Goal: Book appointment/travel/reservation

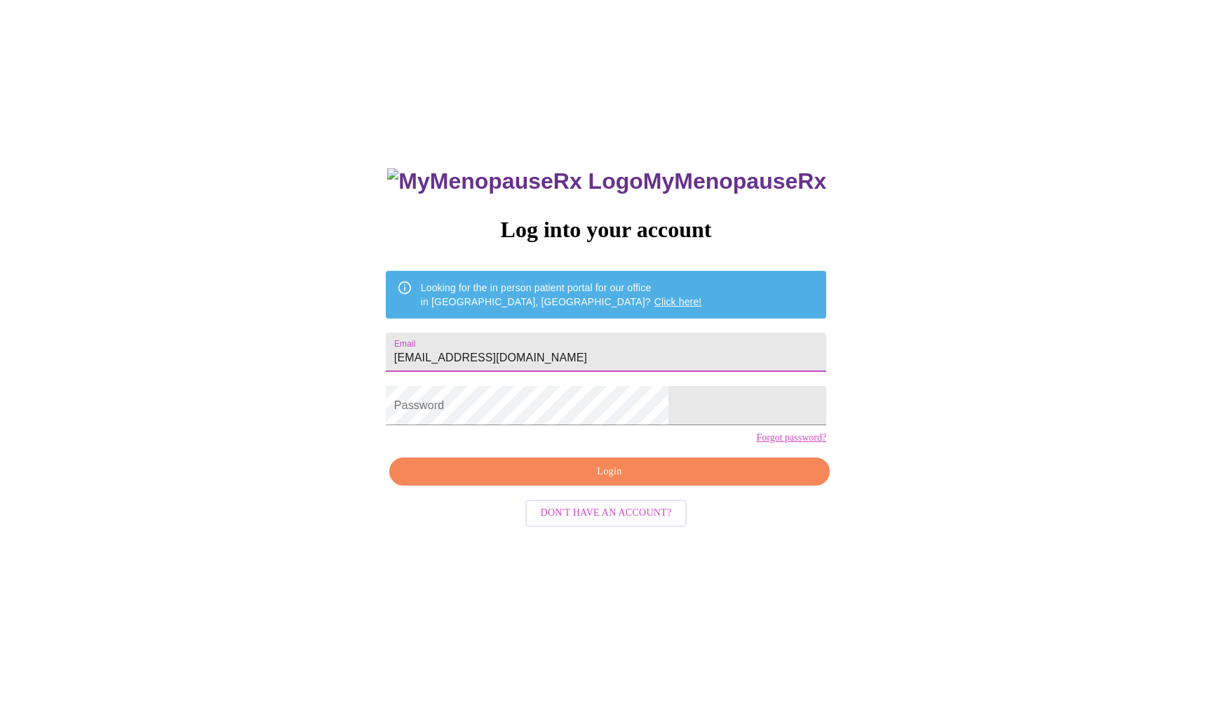
type input "[EMAIL_ADDRESS][DOMAIN_NAME]"
click at [600, 481] on span "Login" at bounding box center [609, 472] width 408 height 18
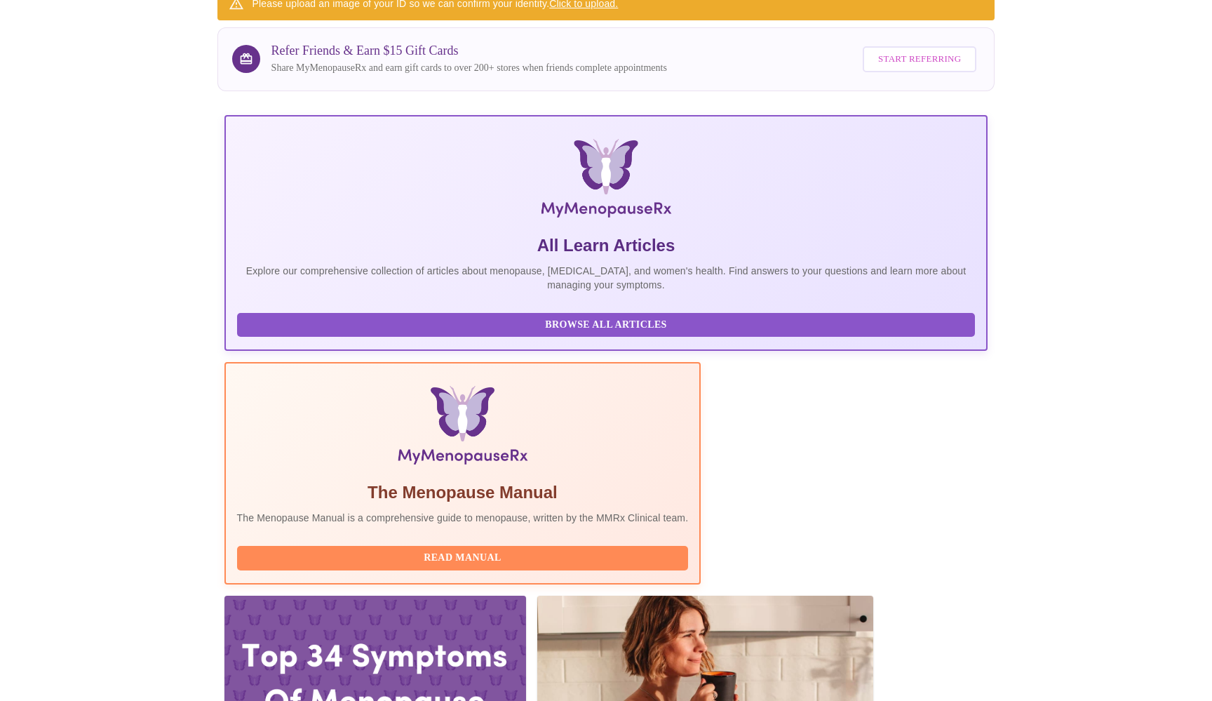
scroll to position [107, 0]
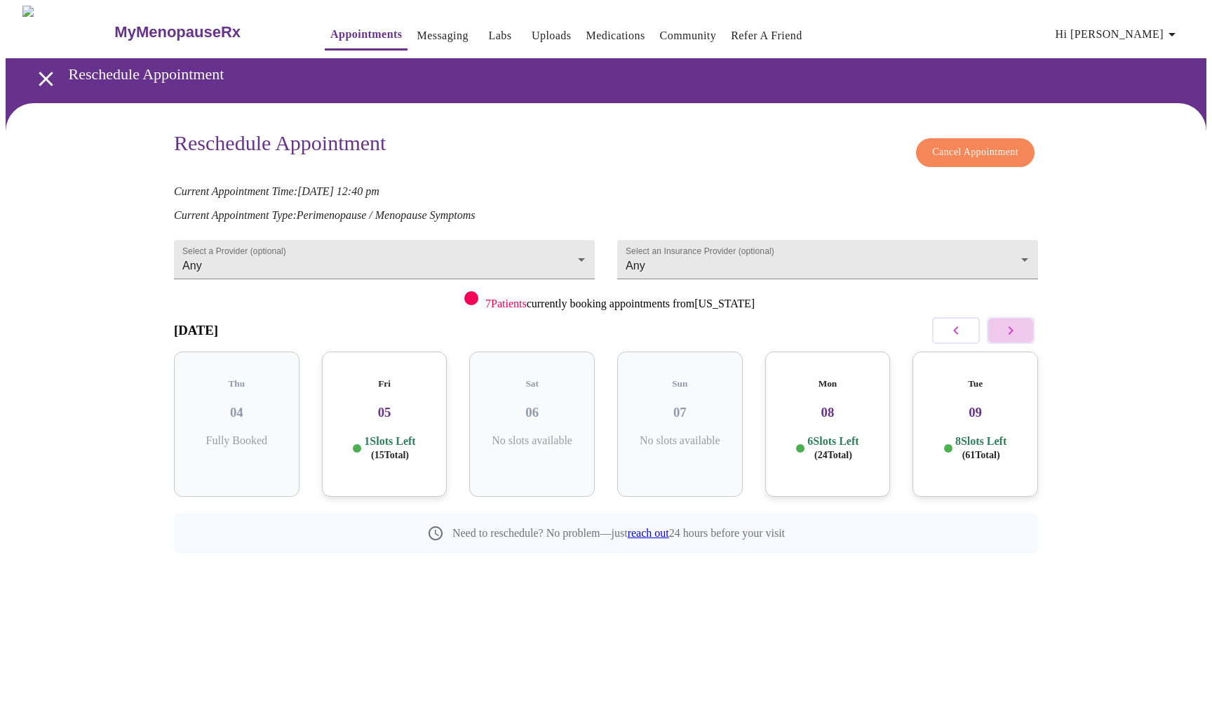
click at [1003, 329] on icon "button" at bounding box center [1010, 330] width 17 height 17
click at [1002, 330] on icon "button" at bounding box center [1010, 330] width 17 height 17
click at [402, 405] on h3 "22" at bounding box center [384, 412] width 103 height 15
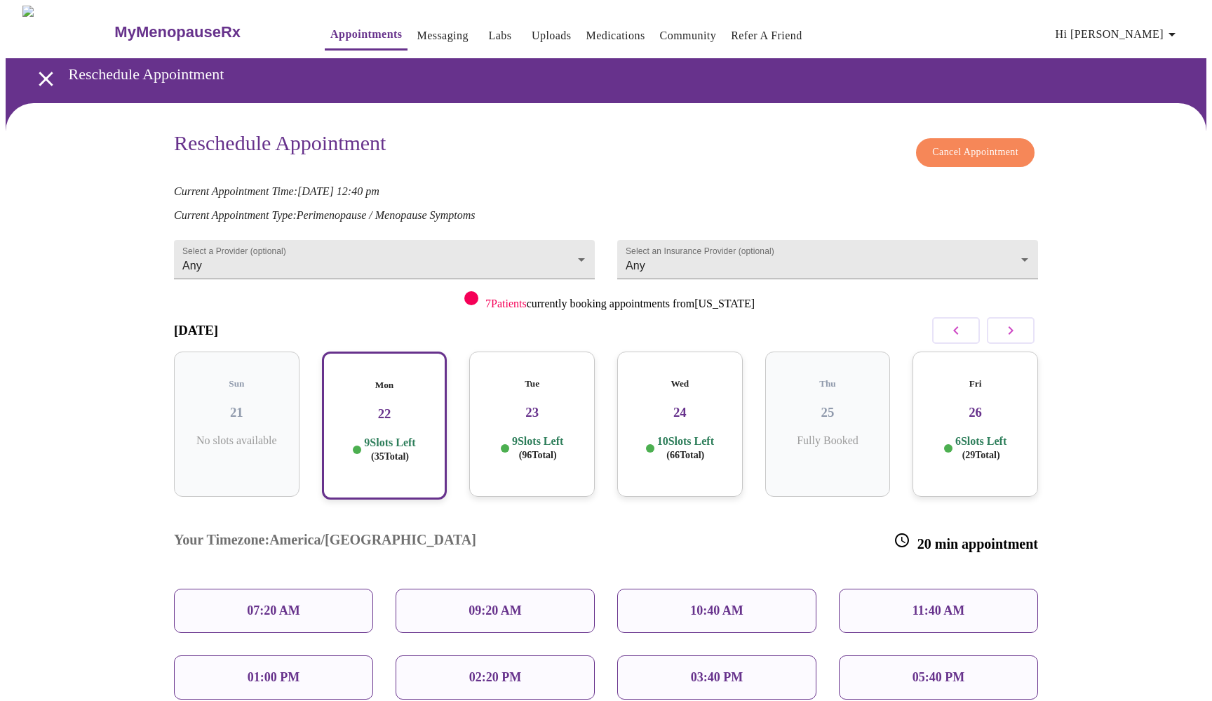
click at [501, 603] on p "09:20 AM" at bounding box center [495, 610] width 53 height 15
click at [484, 603] on p "09:20 AM" at bounding box center [495, 610] width 53 height 15
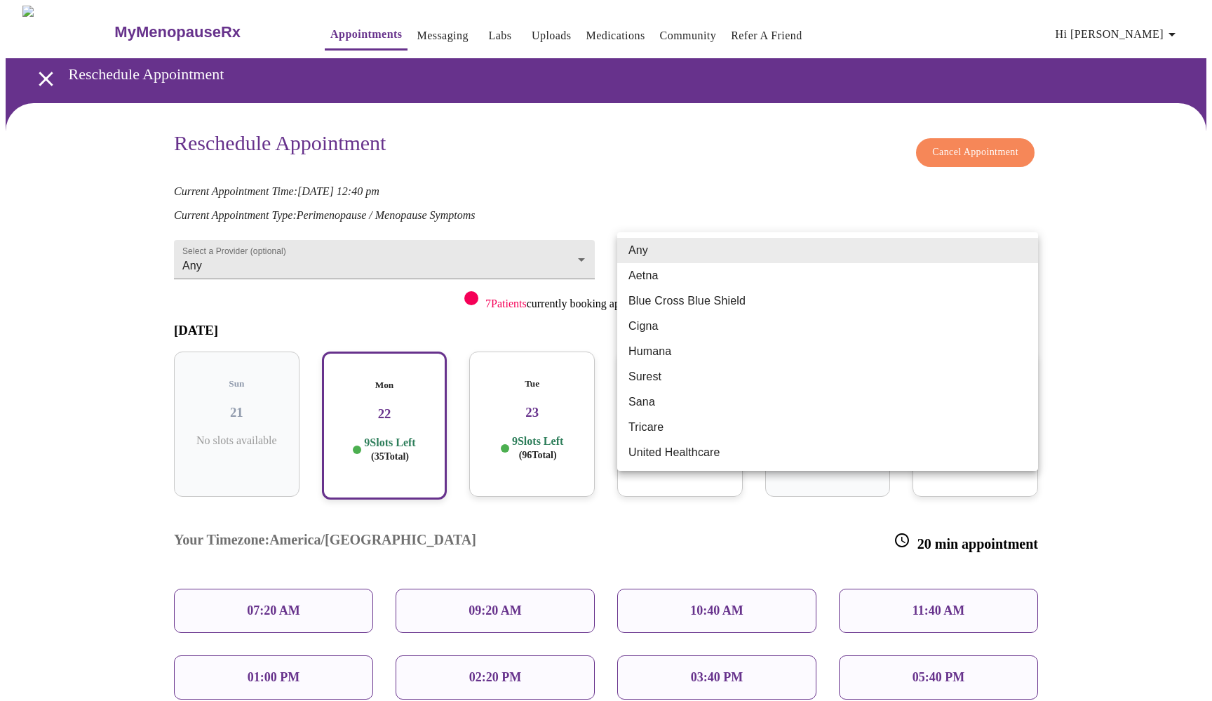
click at [1025, 245] on body "MyMenopauseRx Appointments Messaging Labs Uploads Medications Community Refer a…" at bounding box center [606, 474] width 1201 height 936
click at [813, 271] on li "Aetna" at bounding box center [827, 275] width 421 height 25
type input "Aetna"
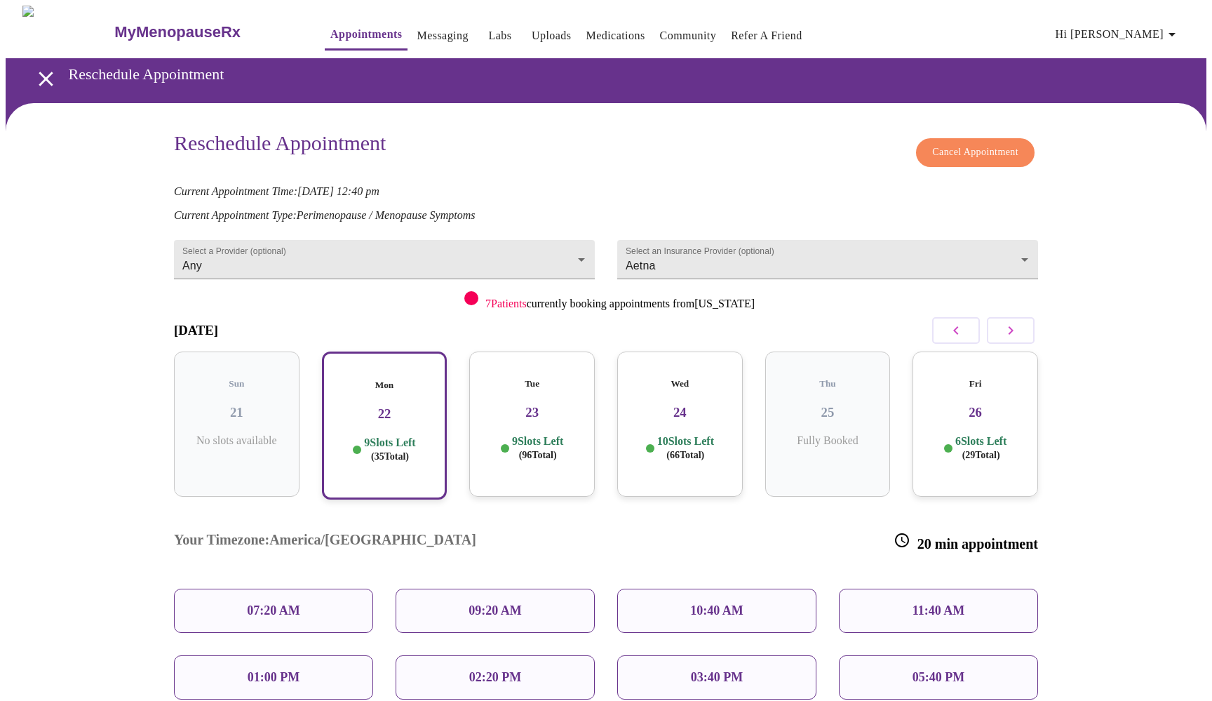
click at [484, 603] on p "09:20 AM" at bounding box center [495, 610] width 53 height 15
click at [955, 144] on span "Cancel Appointment" at bounding box center [975, 153] width 86 height 18
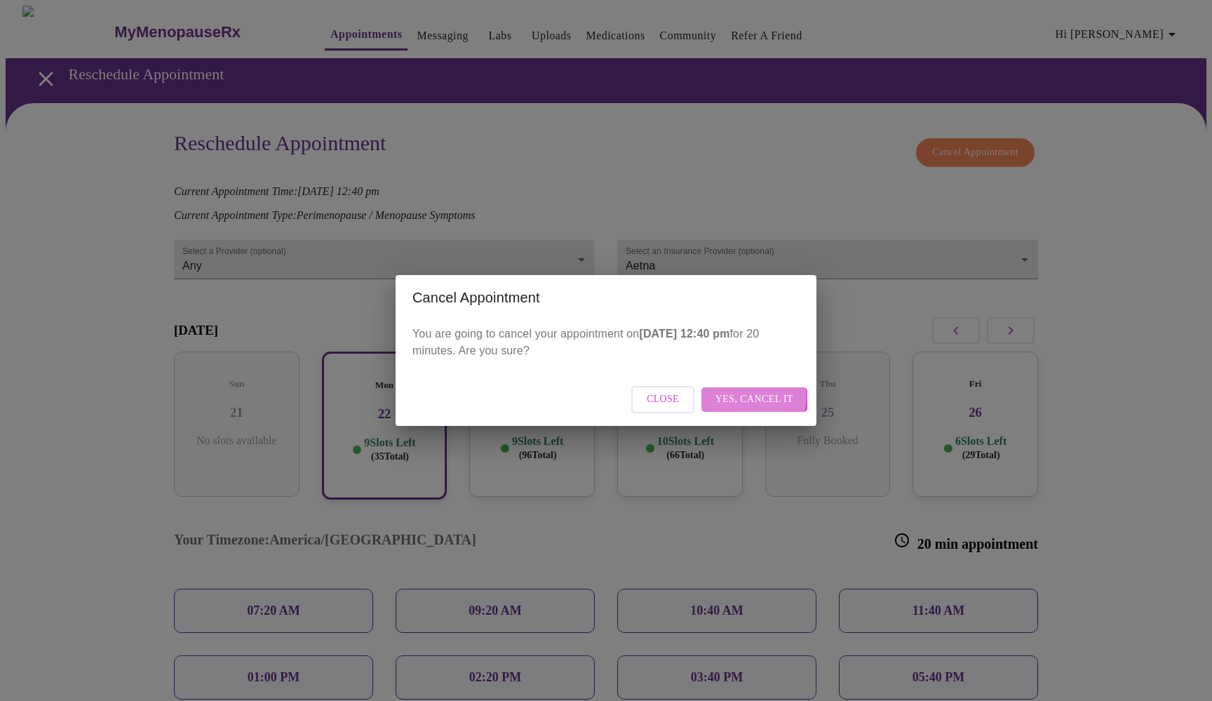
click at [752, 396] on span "Yes, cancel it" at bounding box center [755, 400] width 78 height 18
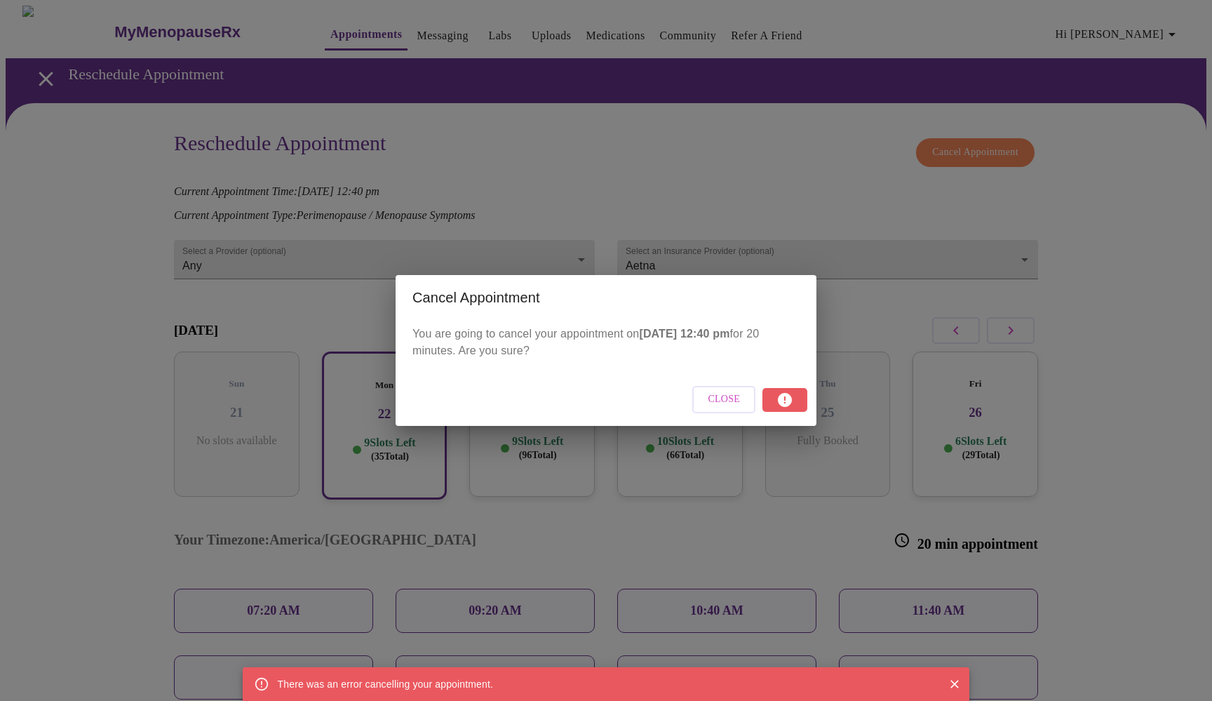
click at [727, 401] on span "Close" at bounding box center [724, 400] width 32 height 18
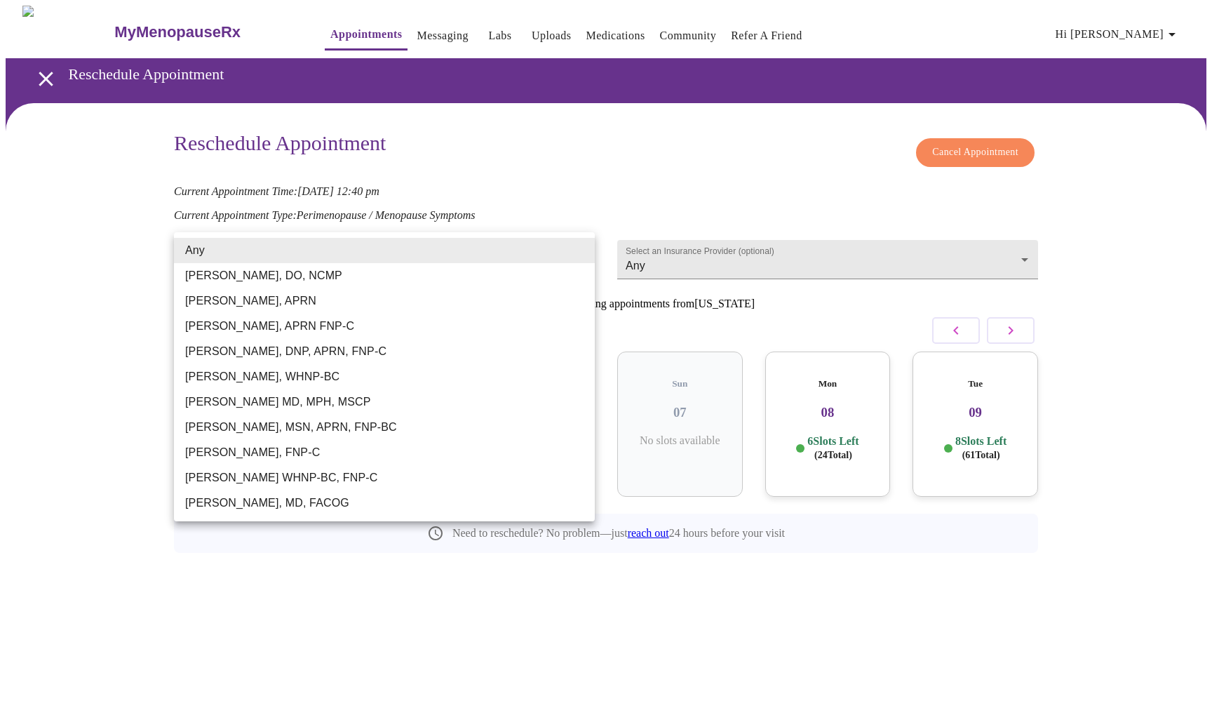
click at [580, 246] on body "MyMenopauseRx Appointments Messaging Labs Uploads Medications Community Refer a…" at bounding box center [606, 311] width 1201 height 610
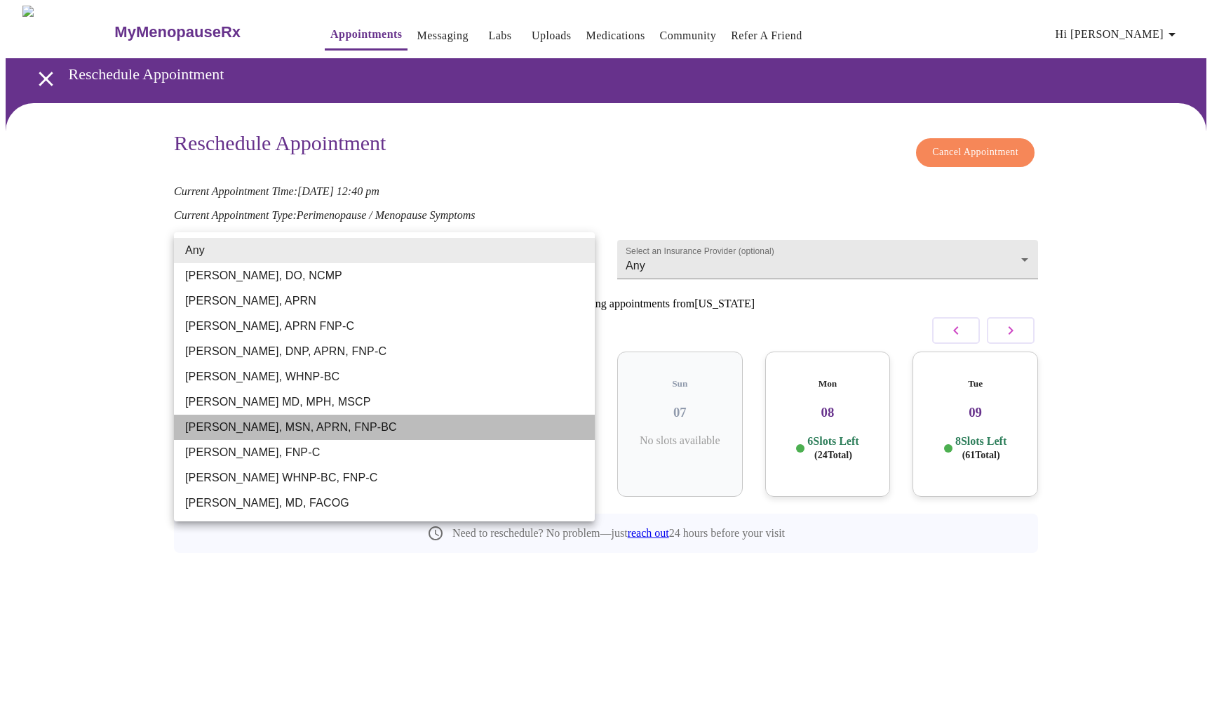
click at [429, 427] on li "[PERSON_NAME], MSN, APRN, FNP-BC" at bounding box center [384, 427] width 421 height 25
type input "[PERSON_NAME], MSN, APRN, FNP-BC"
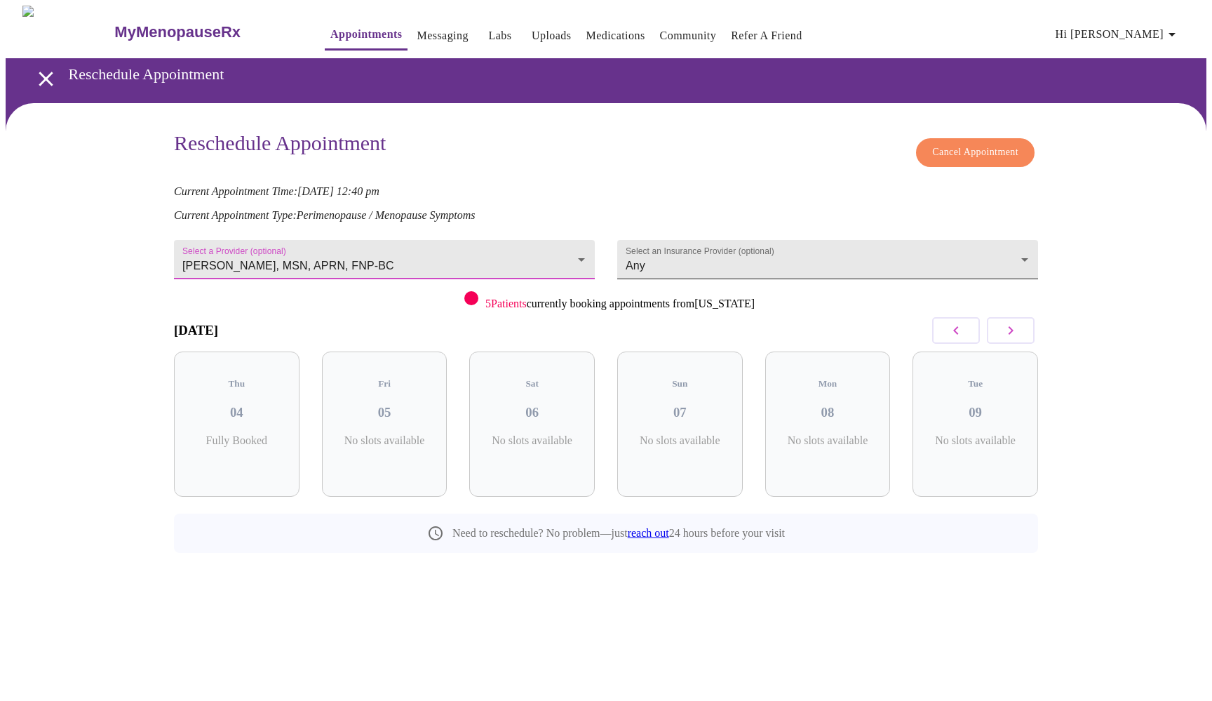
click at [1021, 246] on body "MyMenopauseRx Appointments Messaging Labs Uploads Medications Community Refer a…" at bounding box center [606, 311] width 1201 height 610
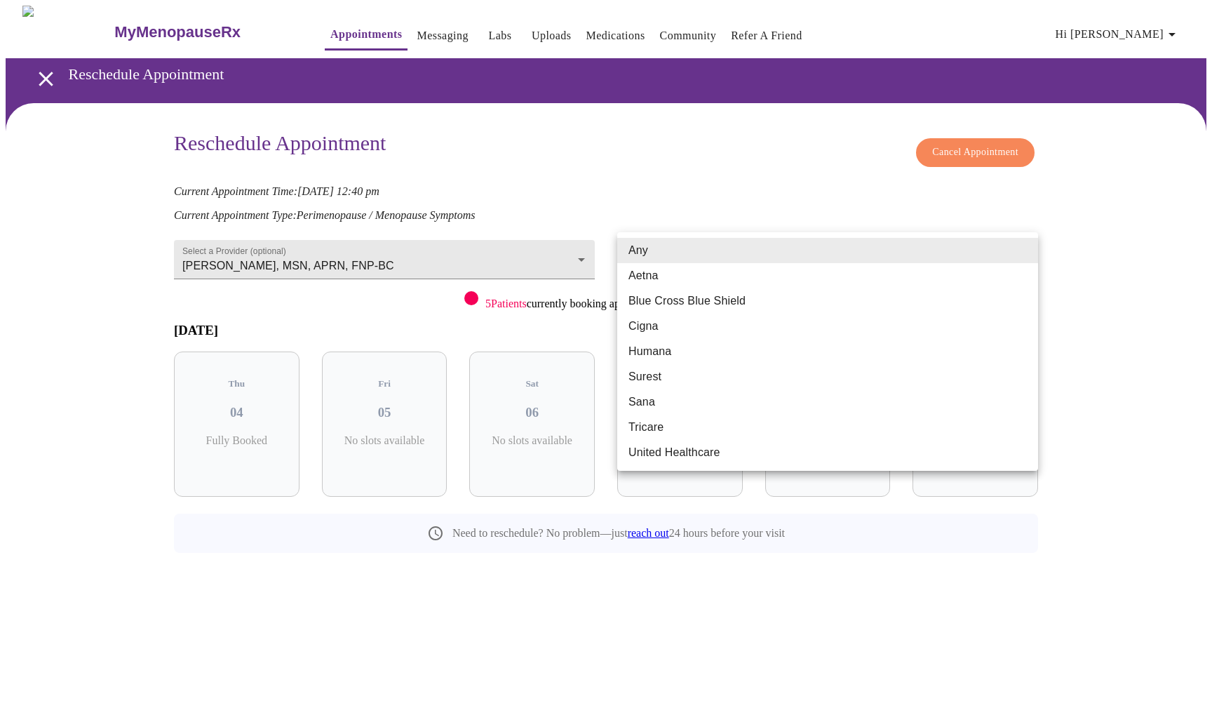
click at [719, 286] on li "Aetna" at bounding box center [827, 275] width 421 height 25
type input "Aetna"
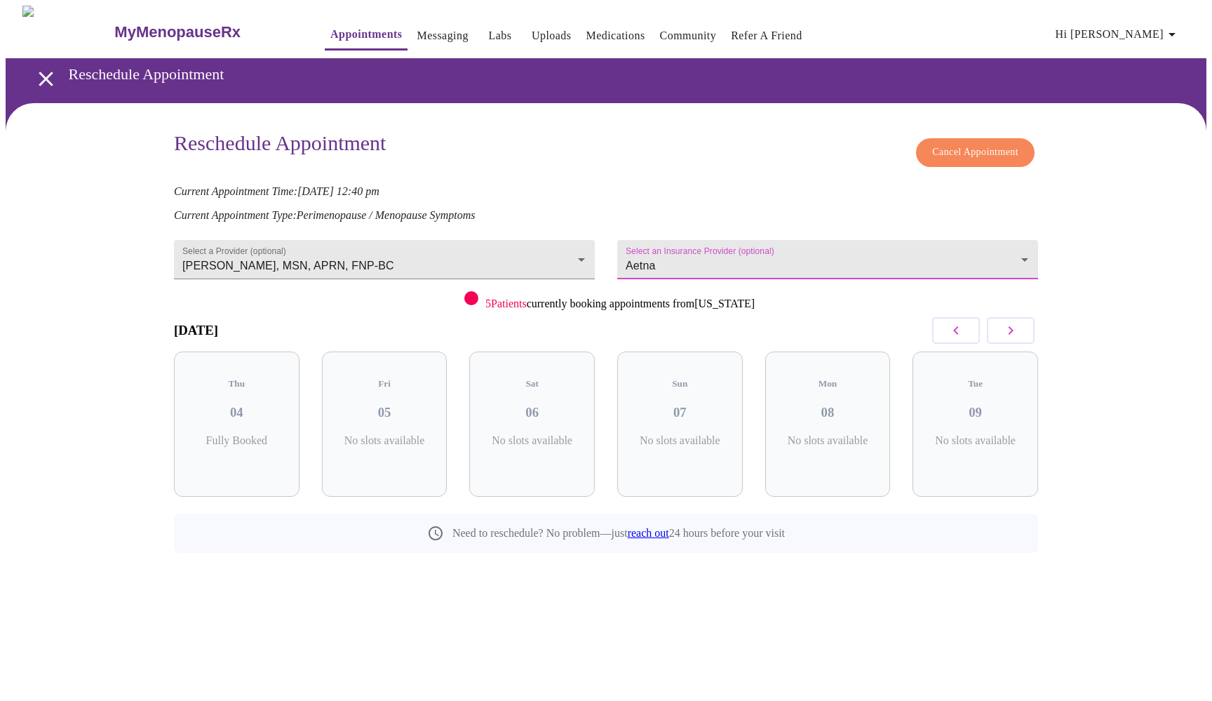
click at [1010, 326] on icon "button" at bounding box center [1011, 330] width 5 height 8
click at [1012, 327] on icon "button" at bounding box center [1011, 330] width 5 height 8
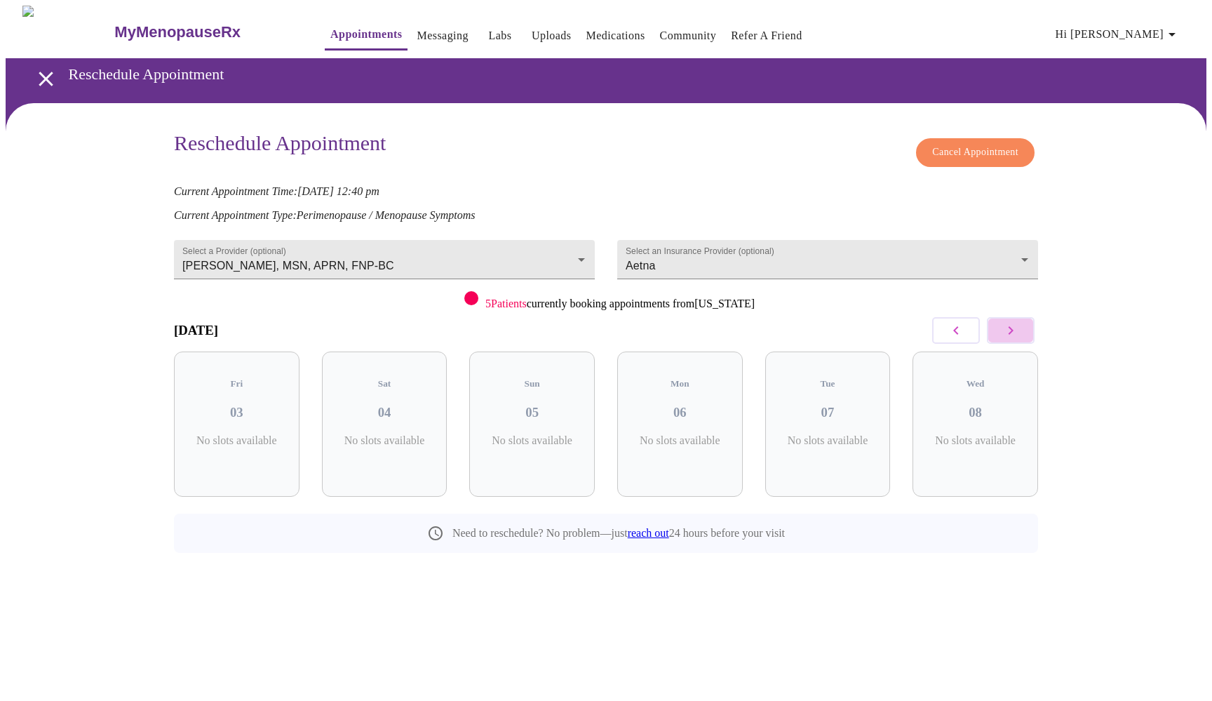
click at [1012, 327] on icon "button" at bounding box center [1011, 330] width 5 height 8
click at [232, 405] on h3 "09" at bounding box center [236, 412] width 103 height 15
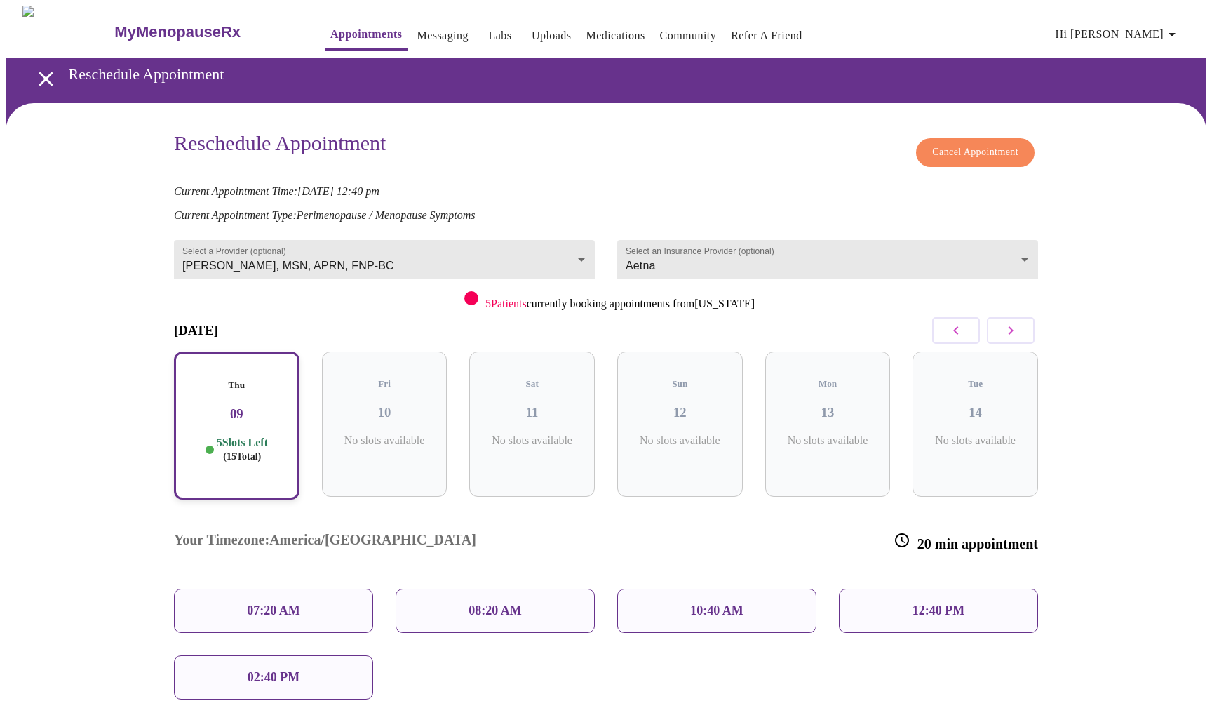
click at [506, 603] on p "08:20 AM" at bounding box center [495, 610] width 53 height 15
click at [509, 603] on p "08:20 AM" at bounding box center [495, 610] width 53 height 15
click at [478, 603] on p "08:20 AM" at bounding box center [495, 610] width 53 height 15
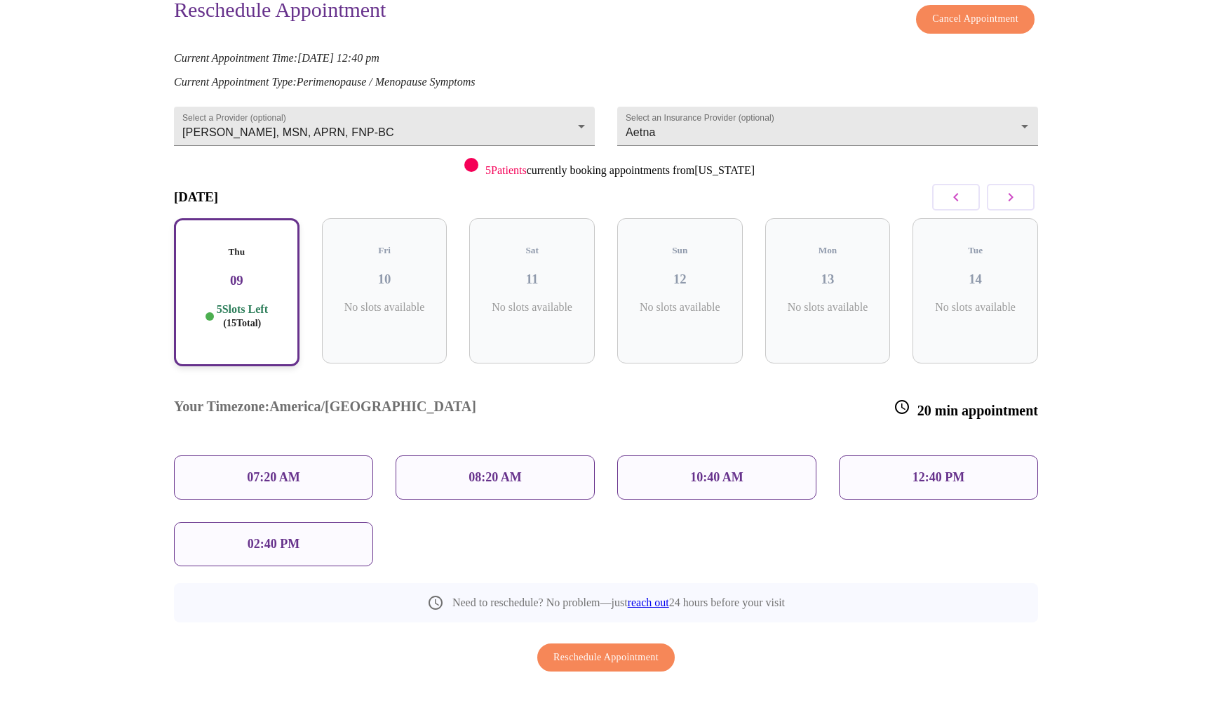
scroll to position [130, 0]
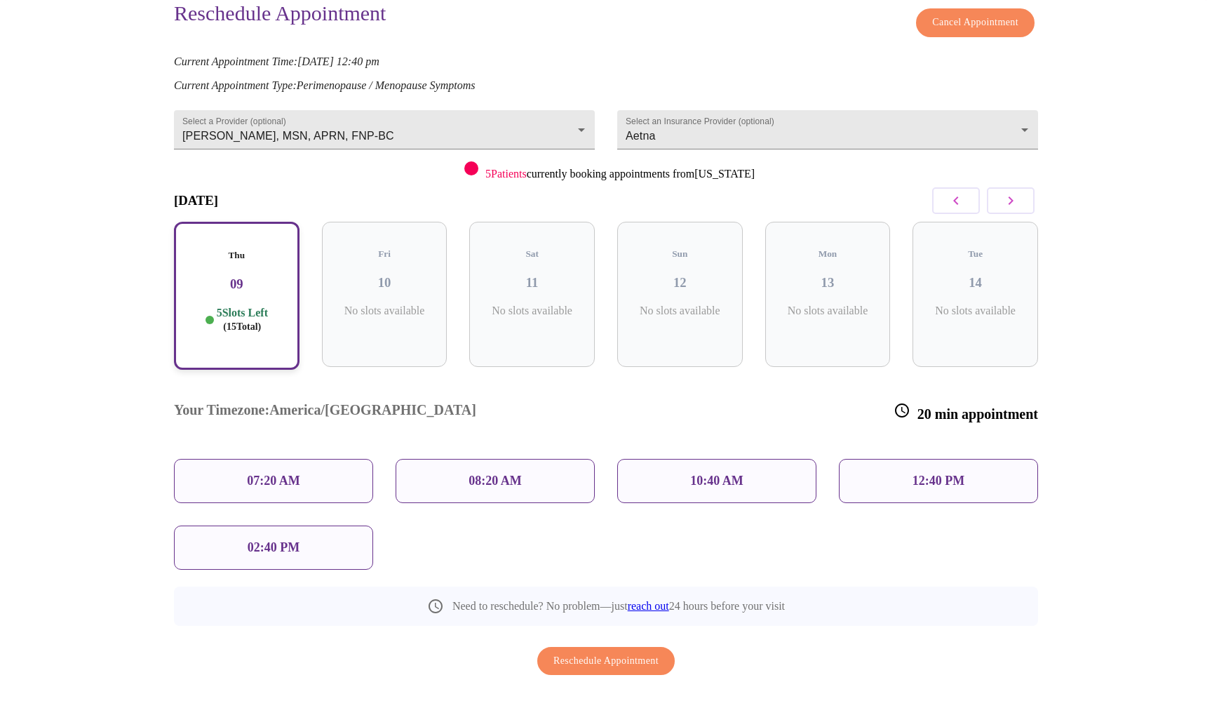
click at [605, 652] on span "Reschedule Appointment" at bounding box center [606, 661] width 105 height 18
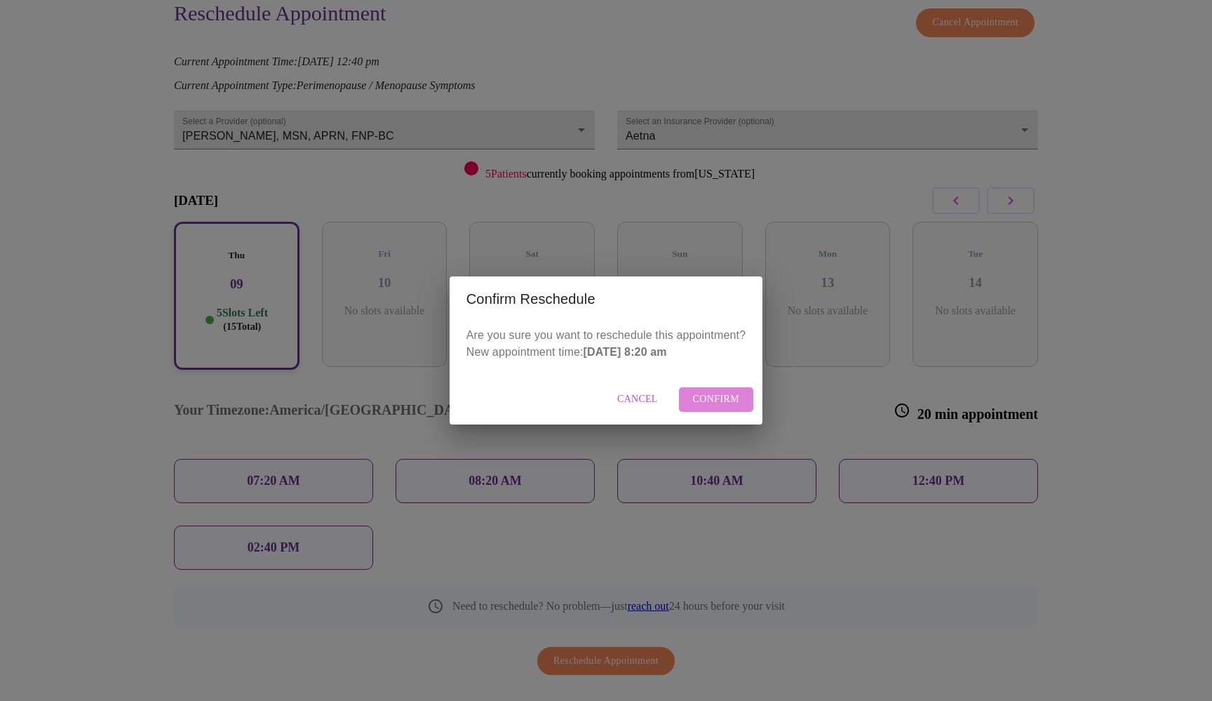
click at [721, 399] on span "Confirm" at bounding box center [716, 400] width 47 height 18
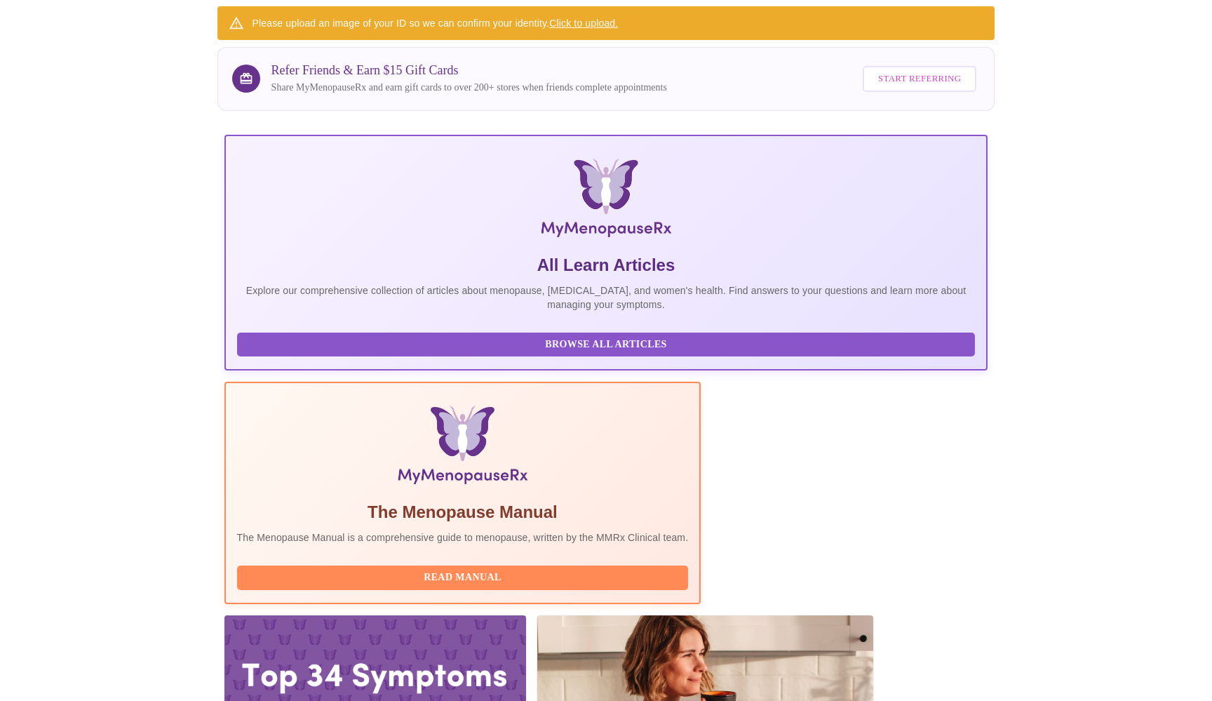
scroll to position [107, 0]
